Goal: Navigation & Orientation: Find specific page/section

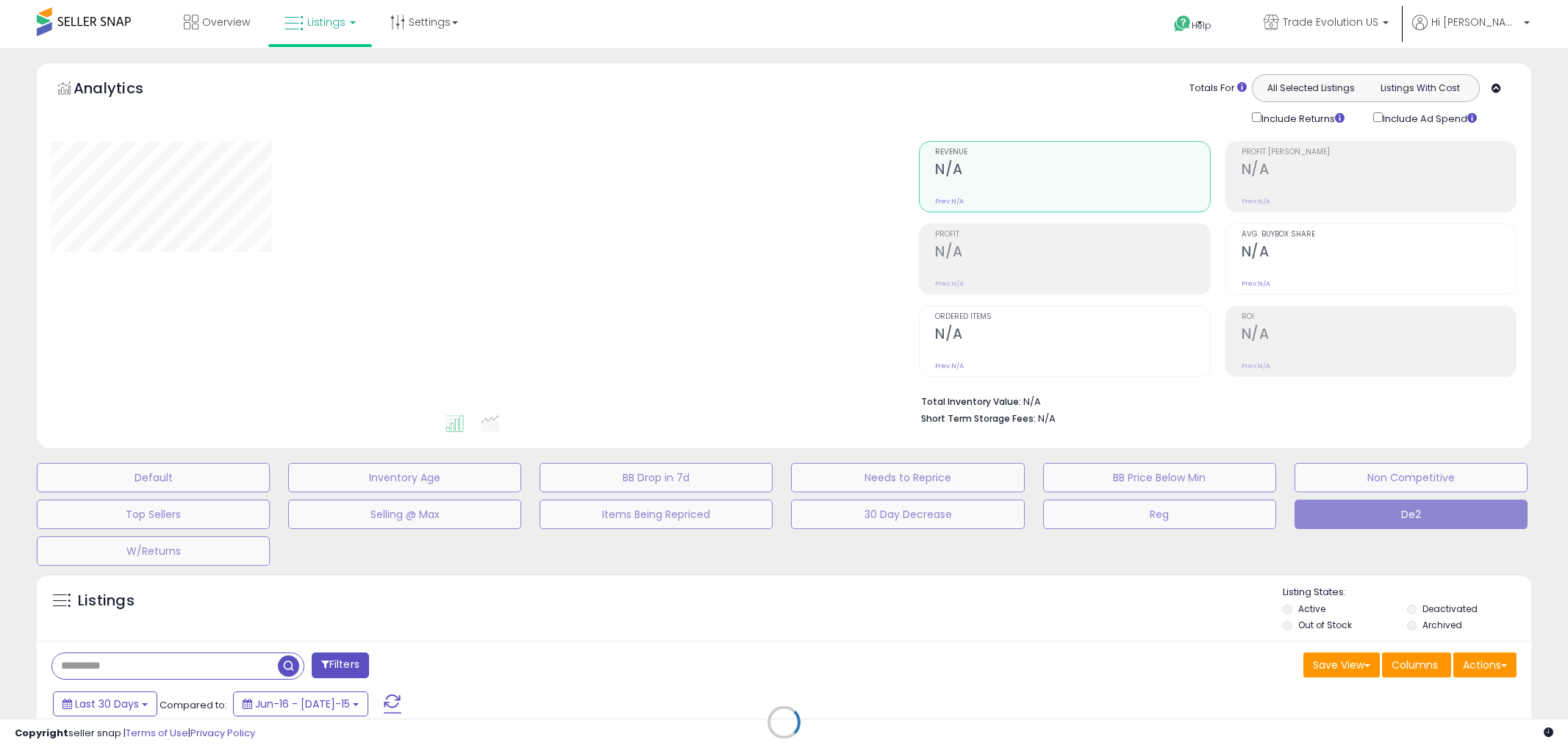
type input "**********"
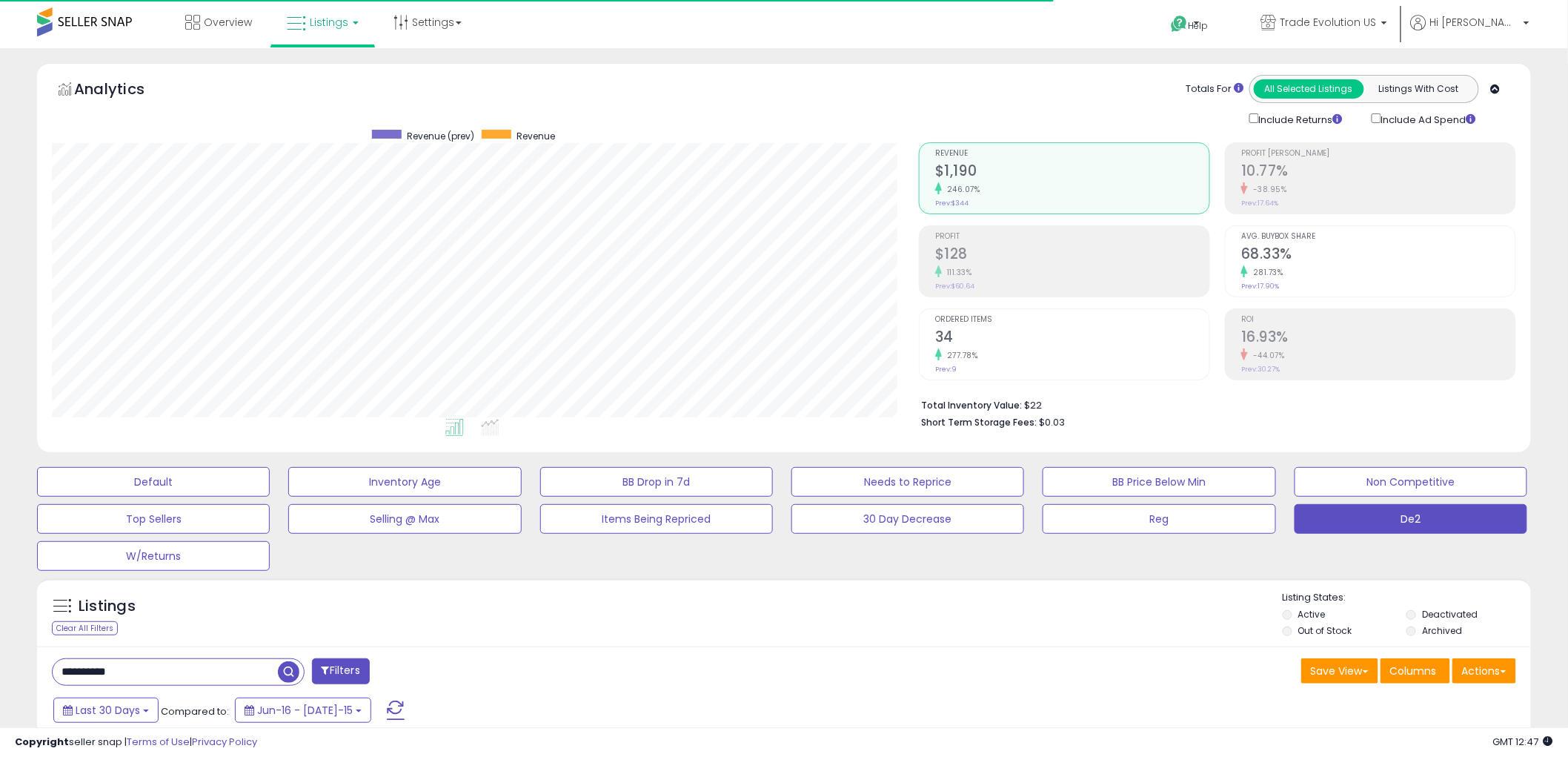
scroll to position [304, 866]
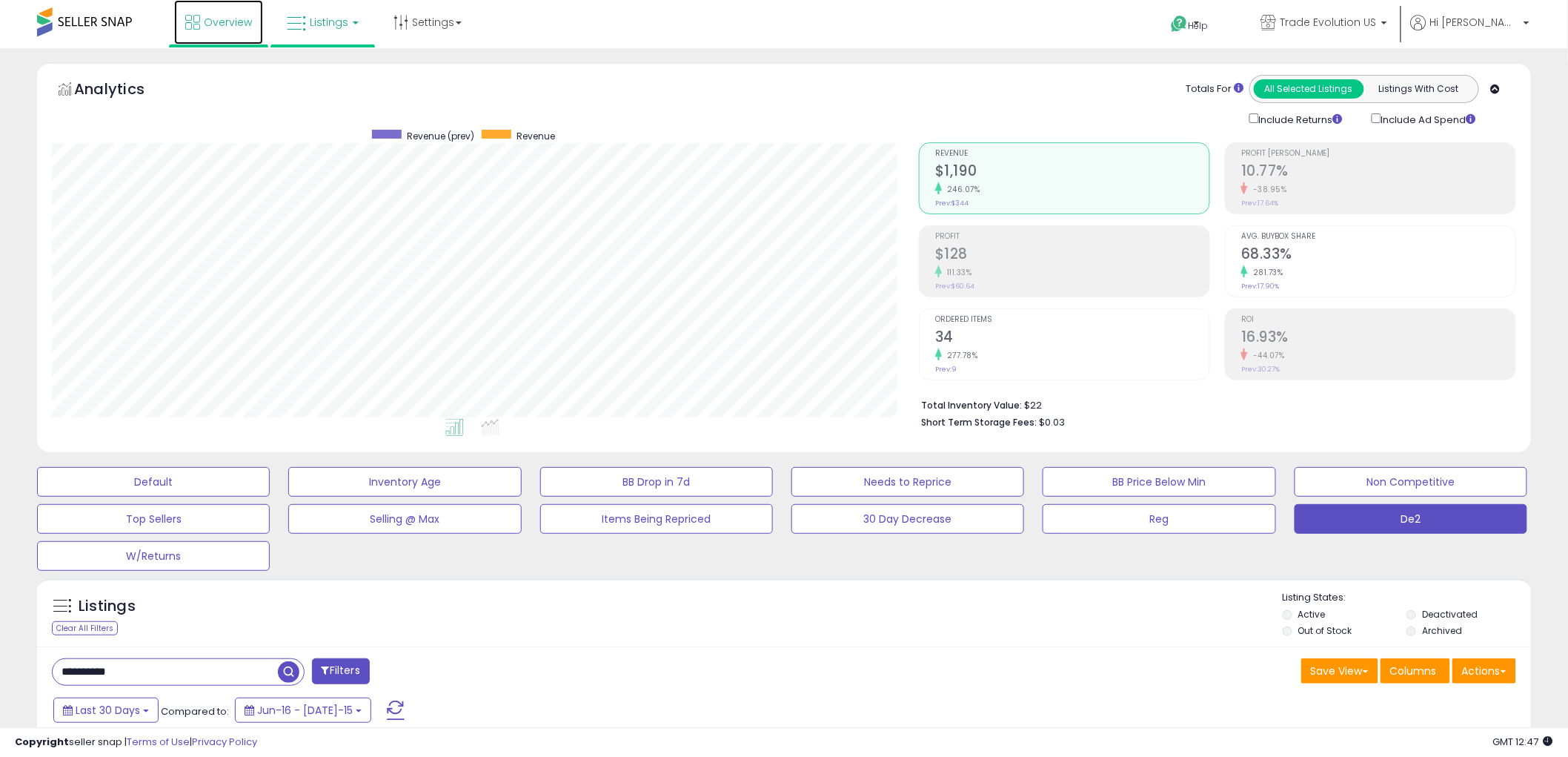
click at [227, 26] on span "Overview" at bounding box center [228, 22] width 48 height 15
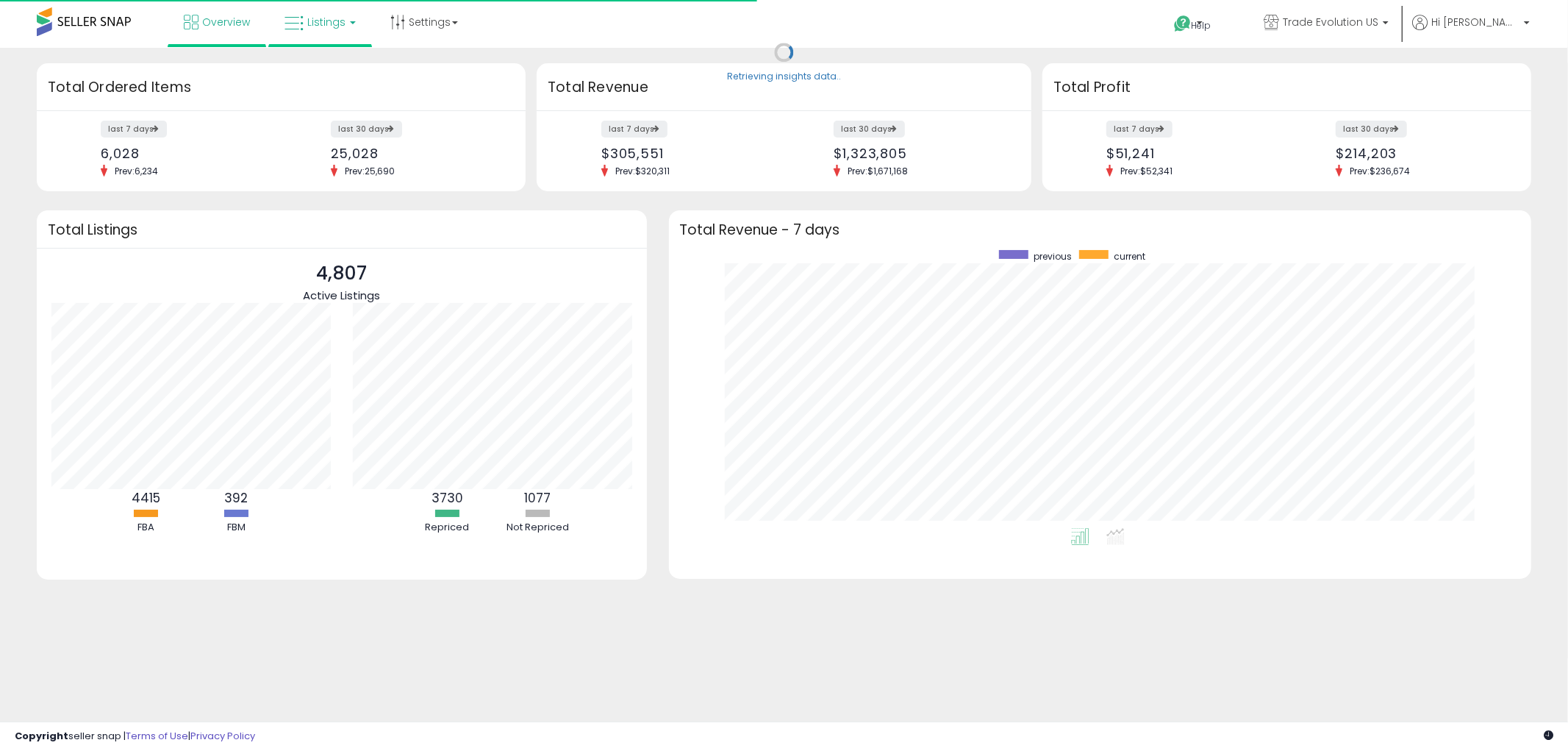
scroll to position [277, 833]
click at [342, 33] on link "Listings" at bounding box center [320, 22] width 94 height 44
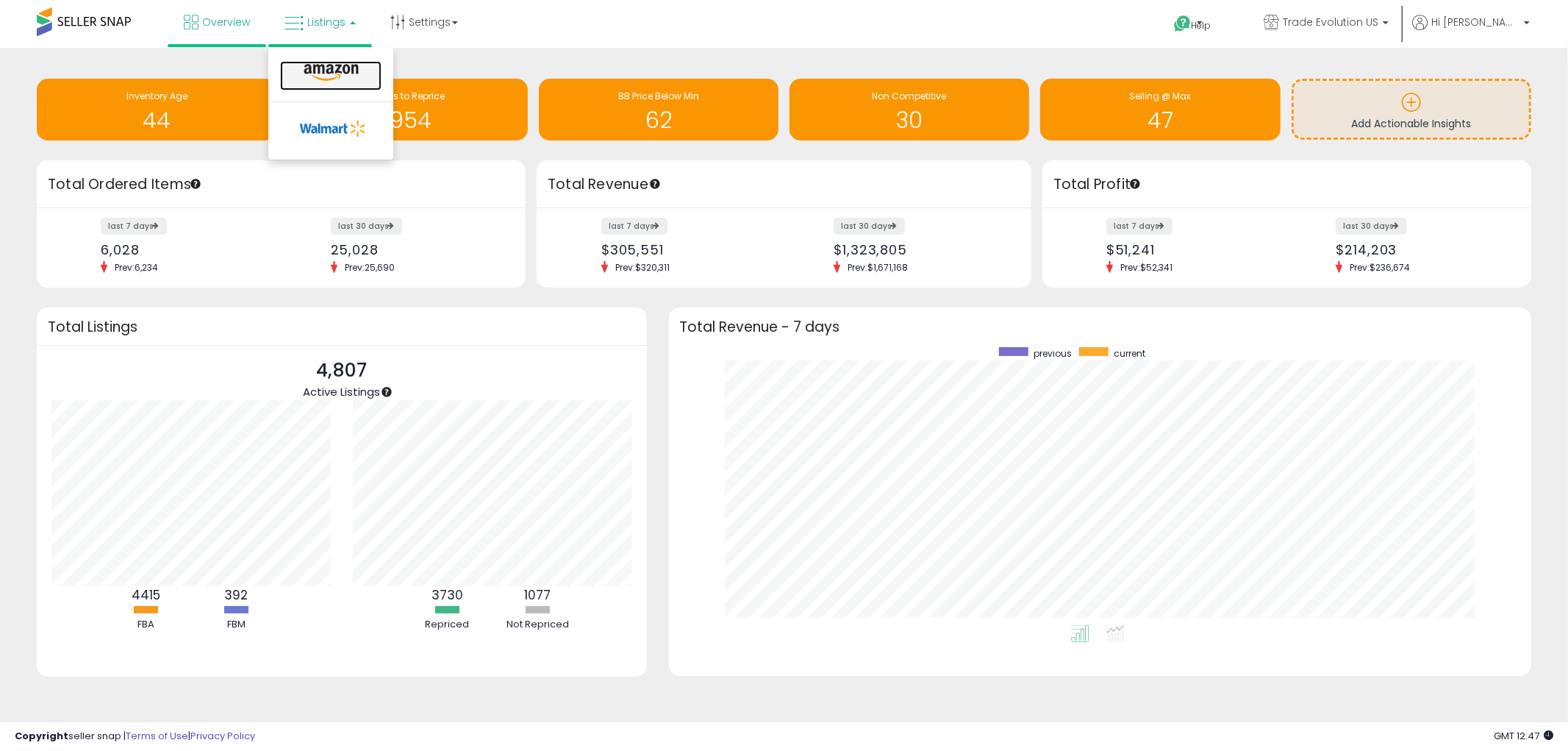
click at [342, 73] on icon at bounding box center [331, 73] width 64 height 19
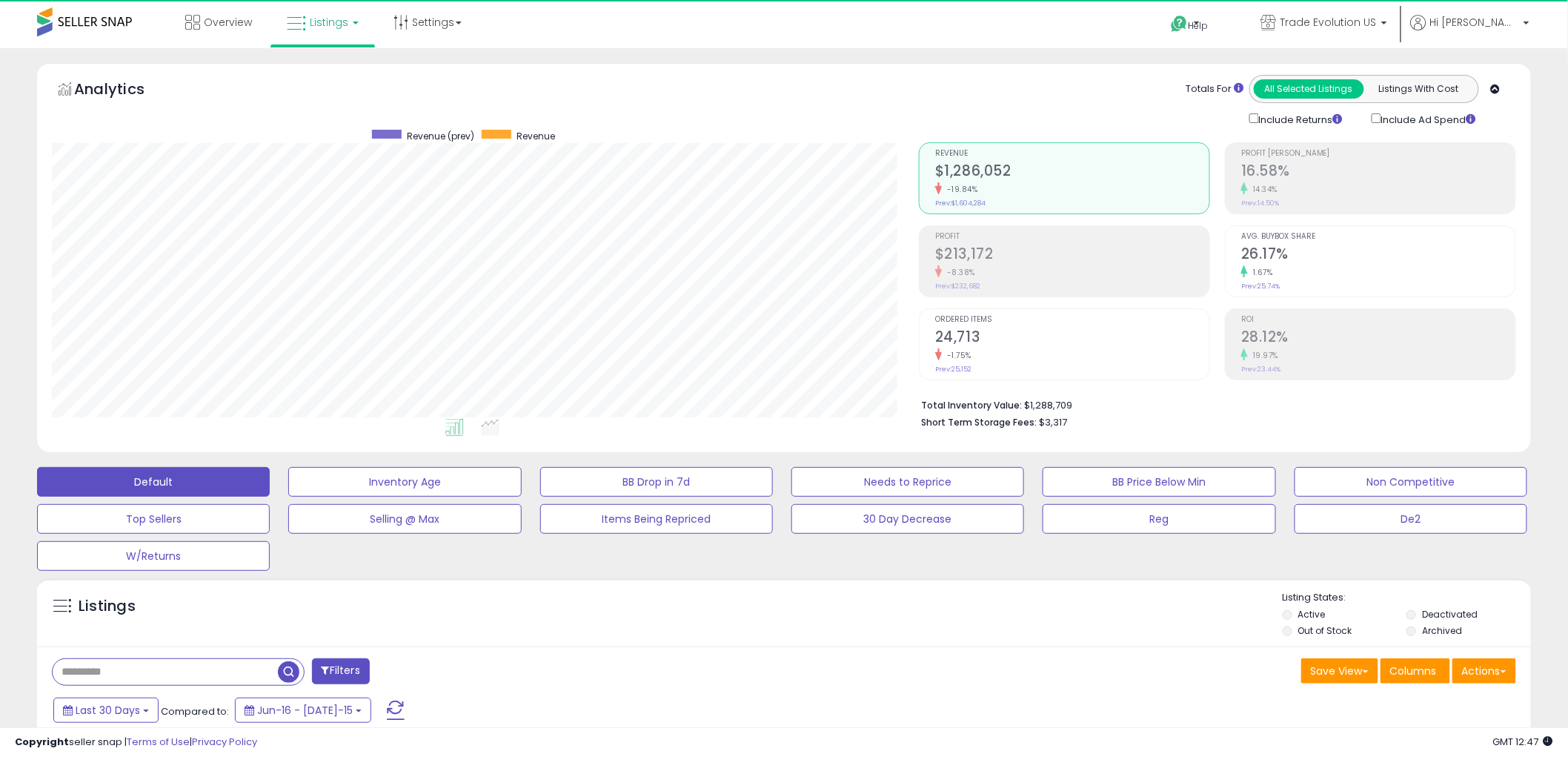
scroll to position [304, 866]
